Goal: Find specific page/section: Find specific page/section

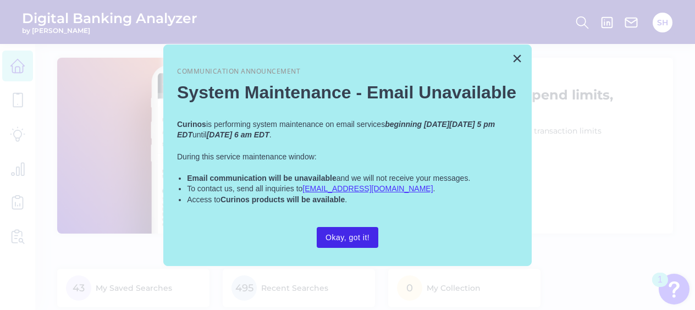
click at [343, 237] on button "Okay, got it!" at bounding box center [348, 237] width 62 height 21
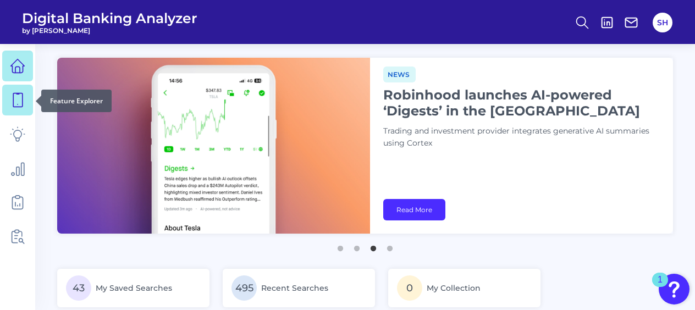
click at [16, 98] on icon at bounding box center [17, 99] width 15 height 15
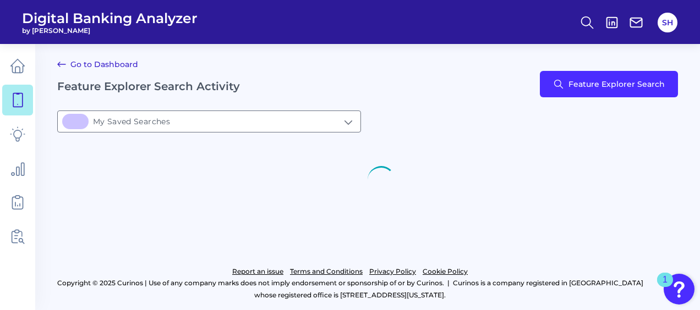
type input "43My Saved Searches"
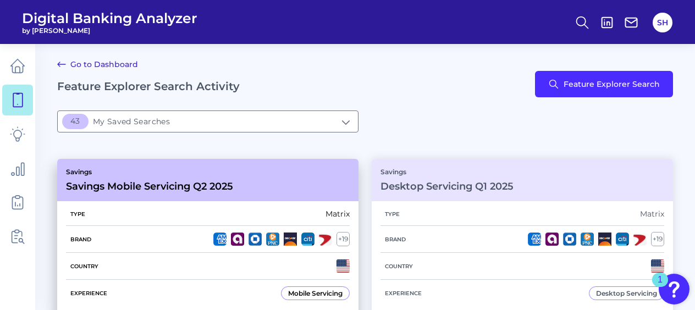
click at [277, 169] on div "Savings Savings Mobile Servicing Q2 2025" at bounding box center [207, 180] width 301 height 42
